Goal: Task Accomplishment & Management: Manage account settings

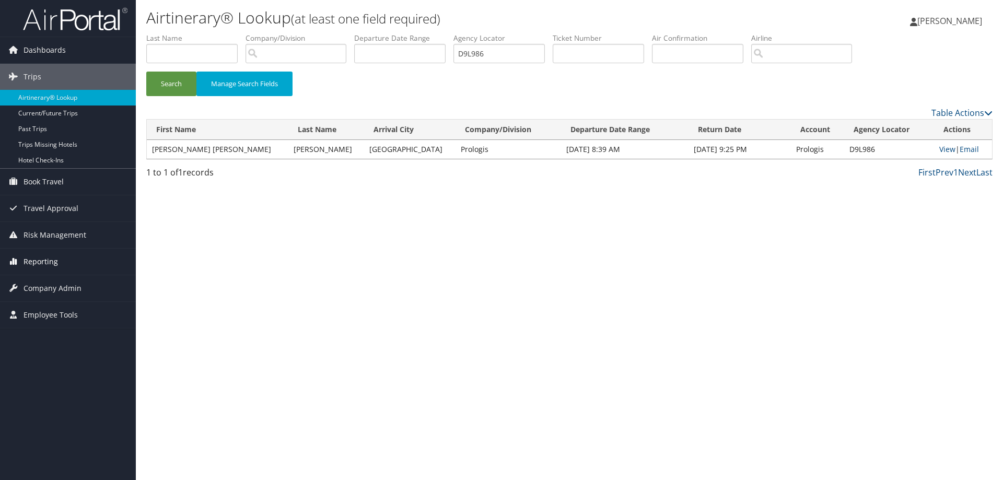
click at [53, 266] on span "Reporting" at bounding box center [41, 262] width 34 height 26
click at [56, 332] on span "Company Admin" at bounding box center [53, 335] width 58 height 26
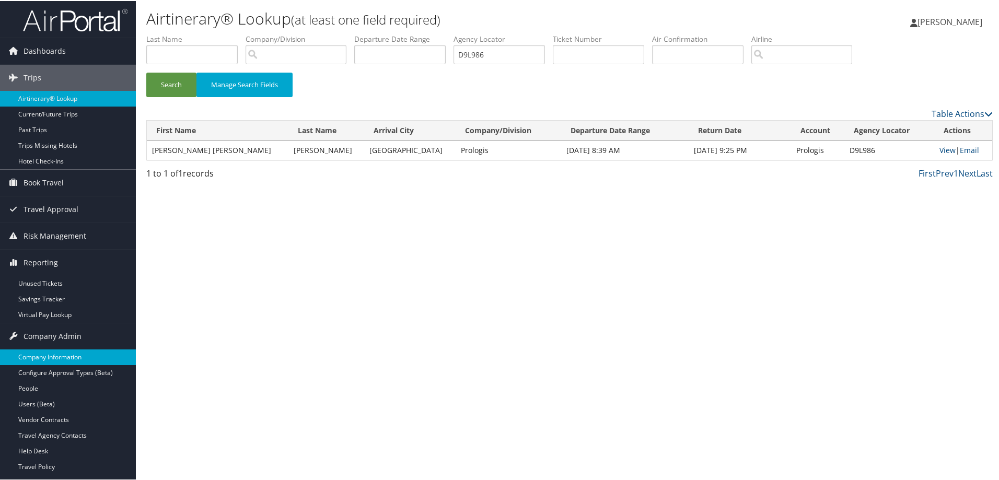
click at [42, 356] on link "Company Information" at bounding box center [68, 357] width 136 height 16
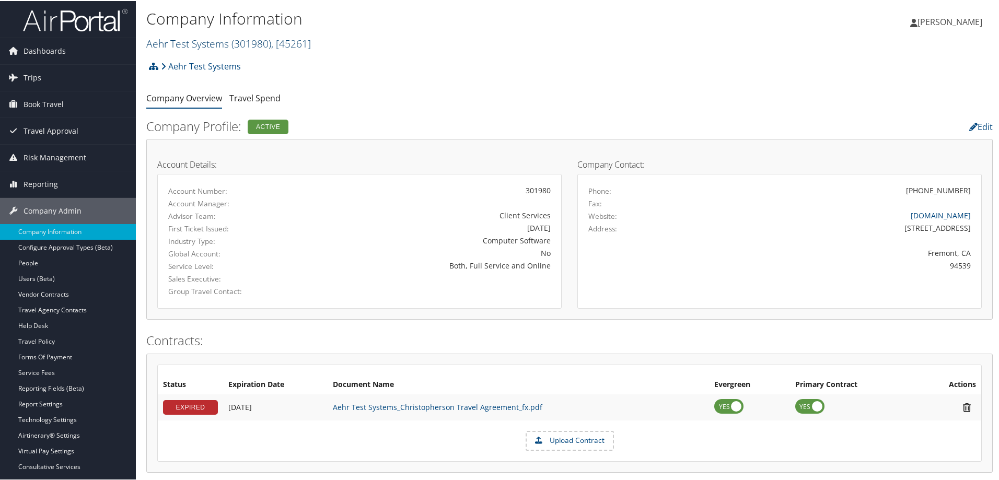
click at [311, 45] on span ", [ 45261 ]" at bounding box center [291, 43] width 40 height 14
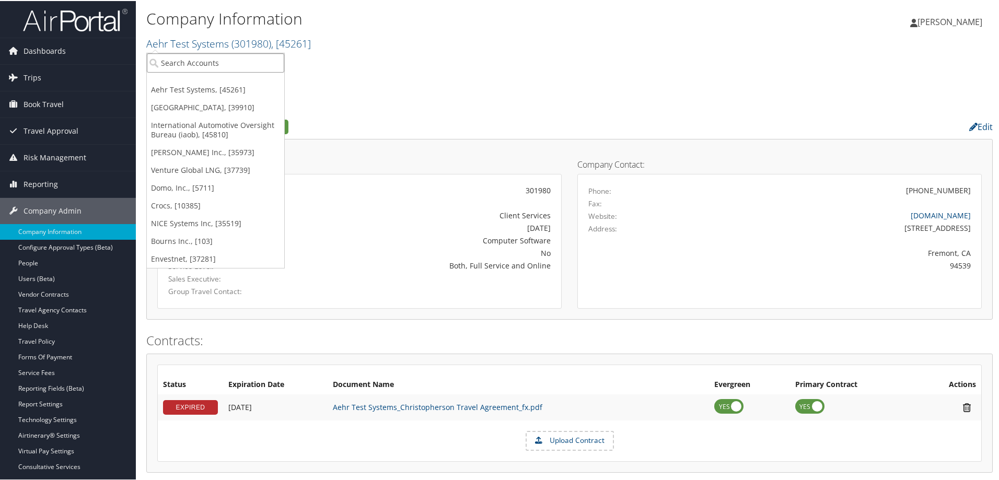
click at [191, 63] on input "search" at bounding box center [215, 61] width 137 height 19
type input "merit"
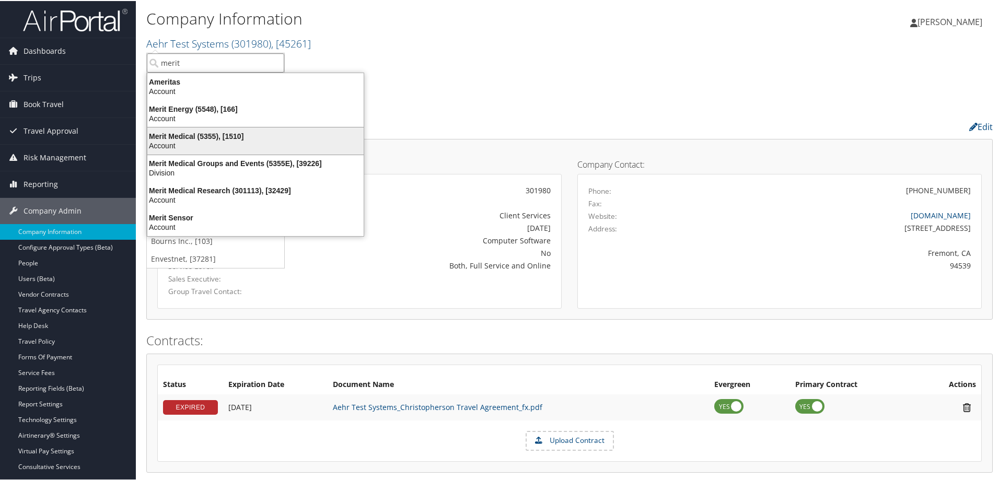
click at [185, 134] on div "Merit Medical (5355), [1510]" at bounding box center [255, 135] width 229 height 9
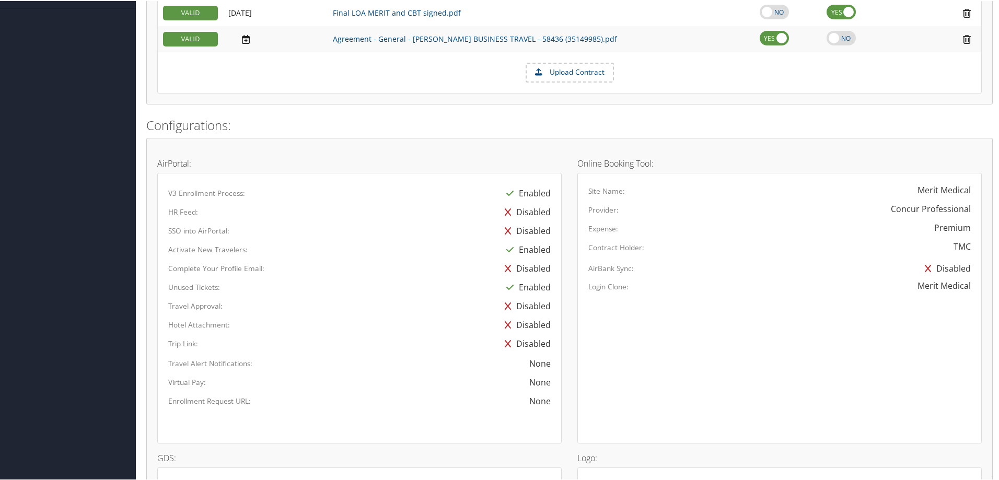
scroll to position [523, 0]
